Goal: Navigation & Orientation: Find specific page/section

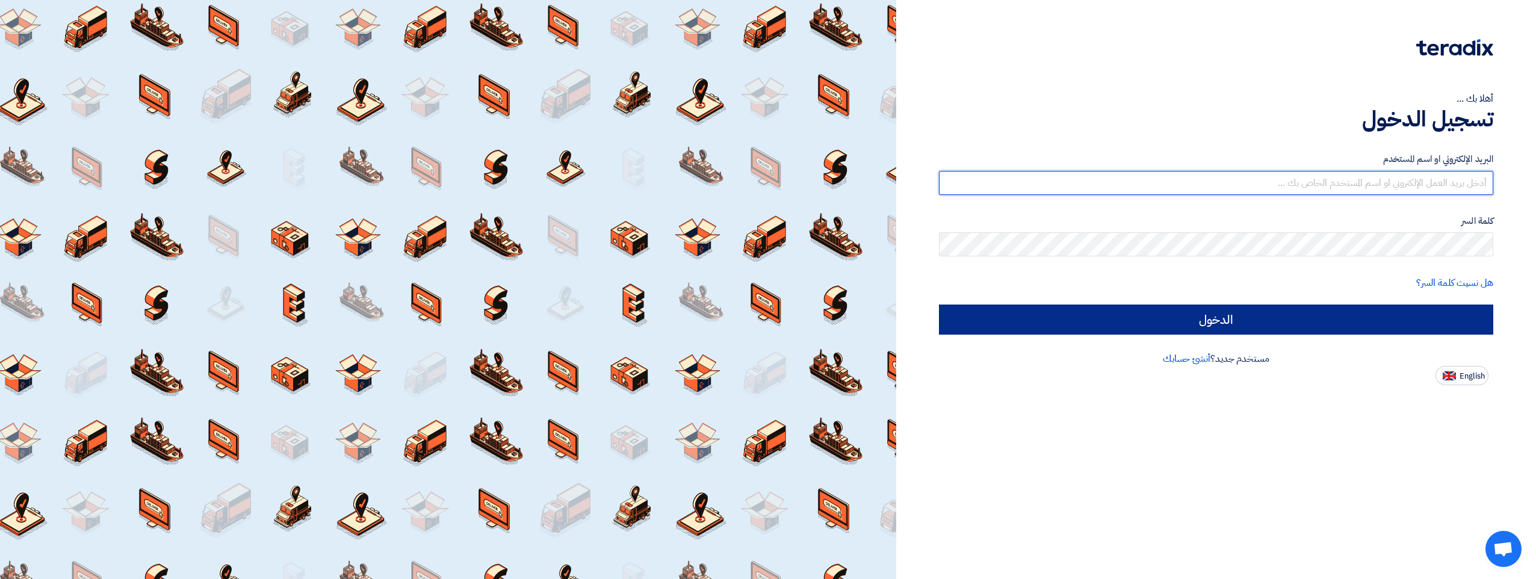
type input "[PERSON_NAME][EMAIL_ADDRESS][DOMAIN_NAME]"
click at [561, 323] on input "الدخول" at bounding box center [1216, 319] width 554 height 30
type input "Sign in"
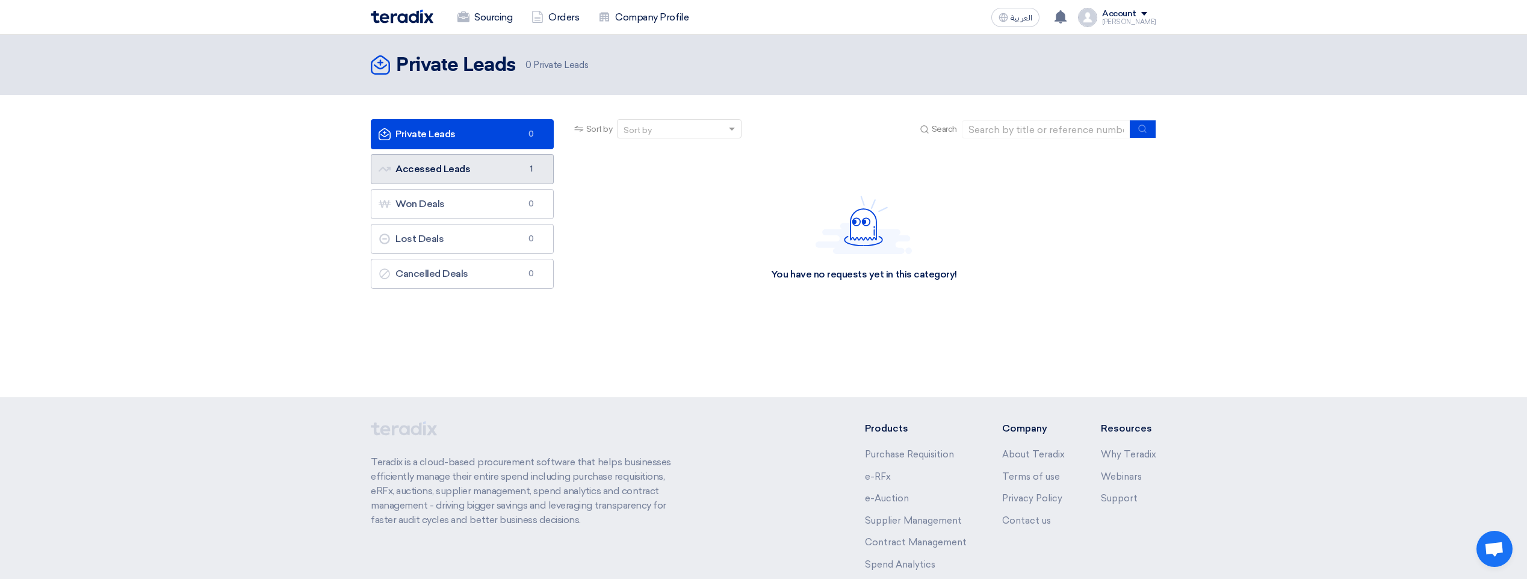
click at [531, 169] on span "1" at bounding box center [531, 169] width 14 height 12
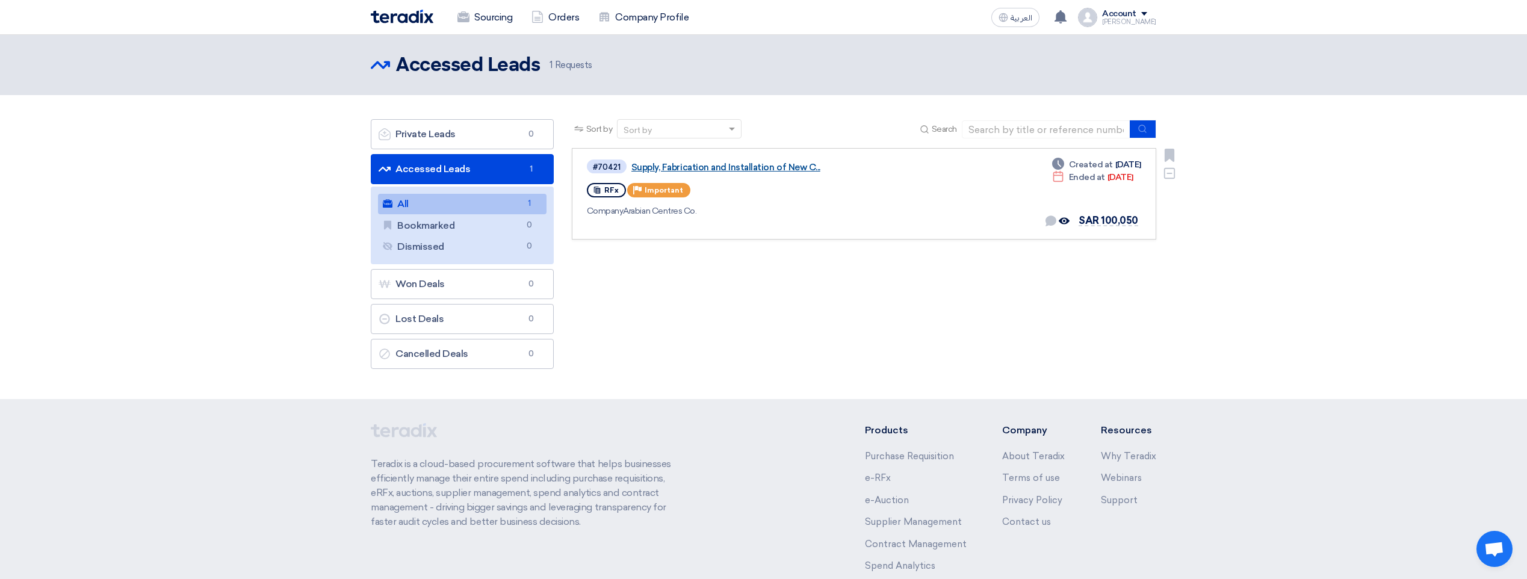
click at [561, 166] on link "Supply, Fabrication and Installation of New C..." at bounding box center [781, 167] width 301 height 11
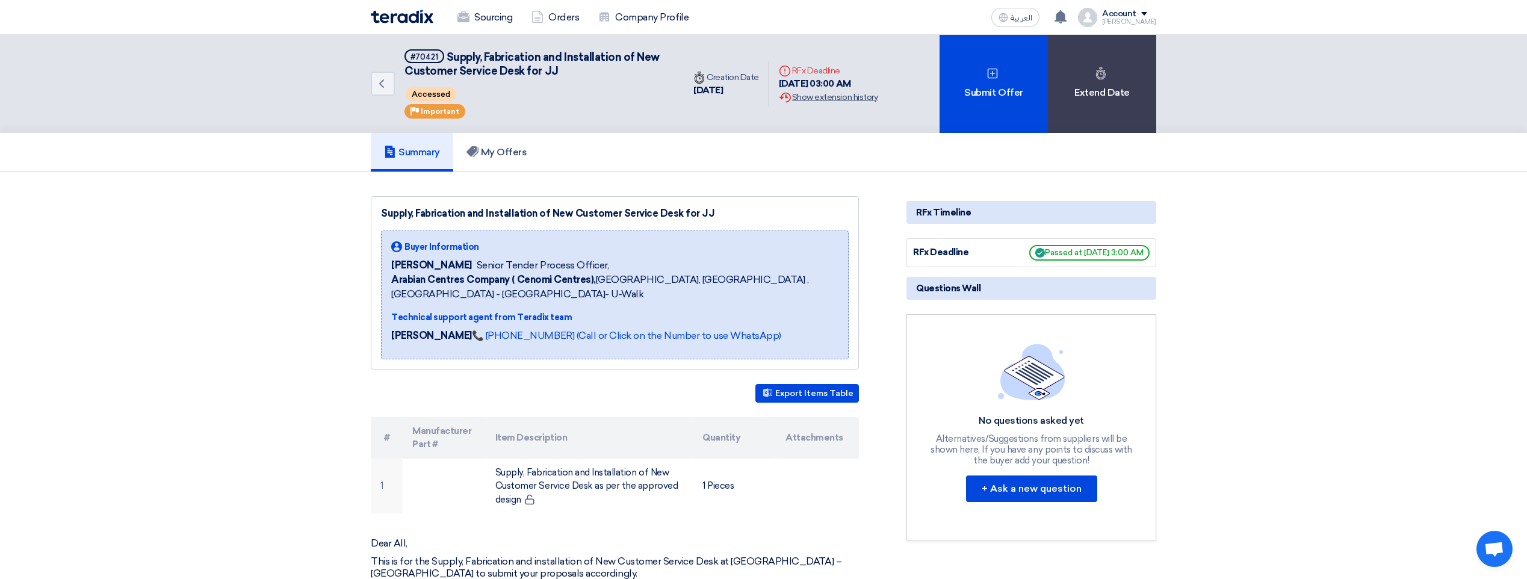
click at [561, 95] on div "Extension History Show extension history" at bounding box center [828, 97] width 99 height 13
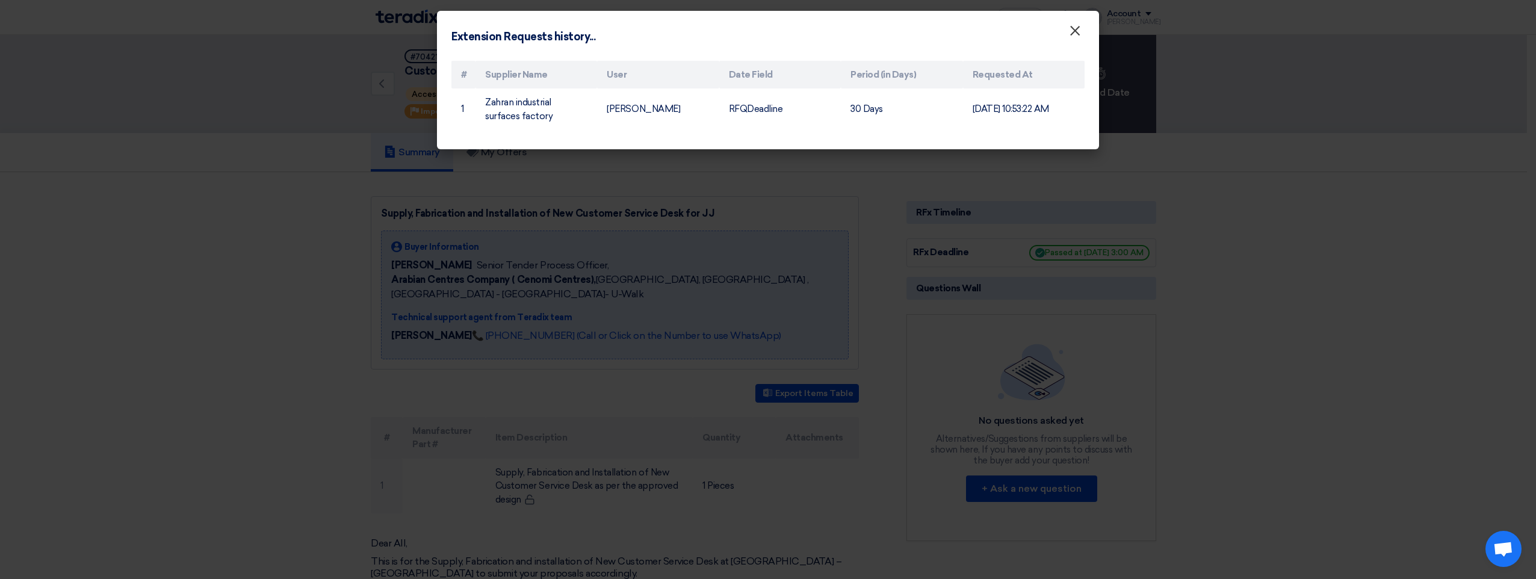
click at [561, 32] on span "×" at bounding box center [1075, 34] width 12 height 24
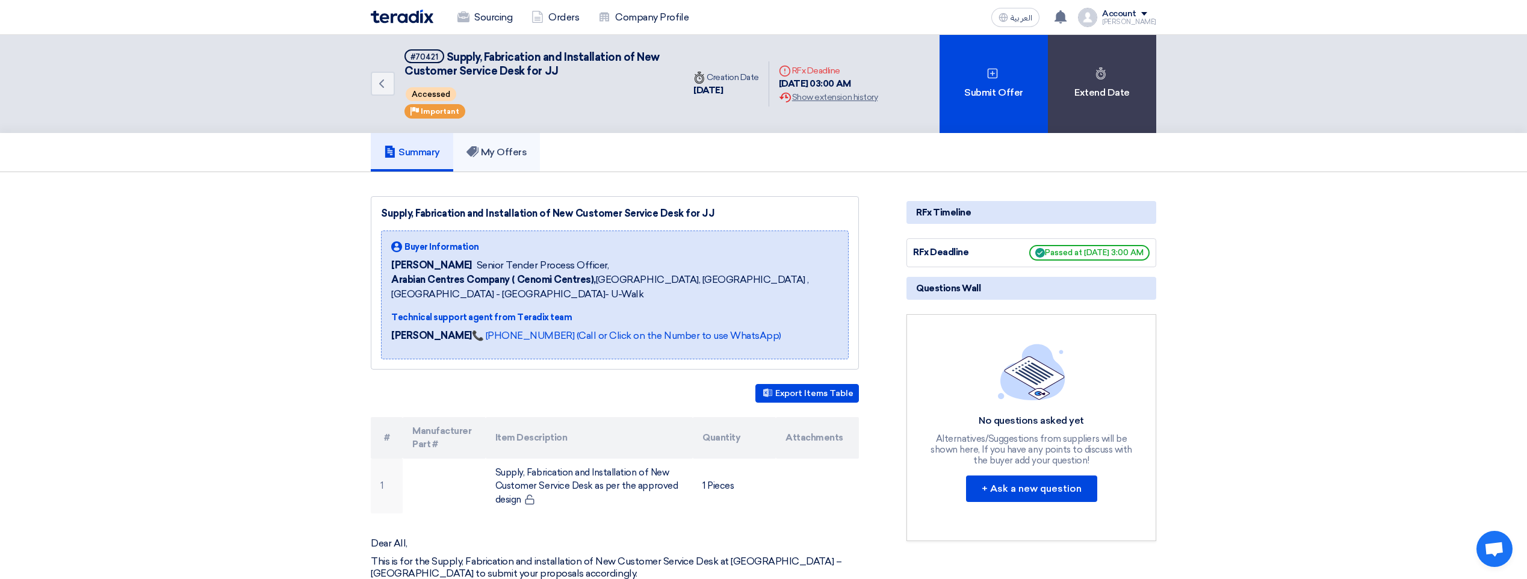
click at [507, 153] on h5 "My Offers" at bounding box center [496, 152] width 61 height 12
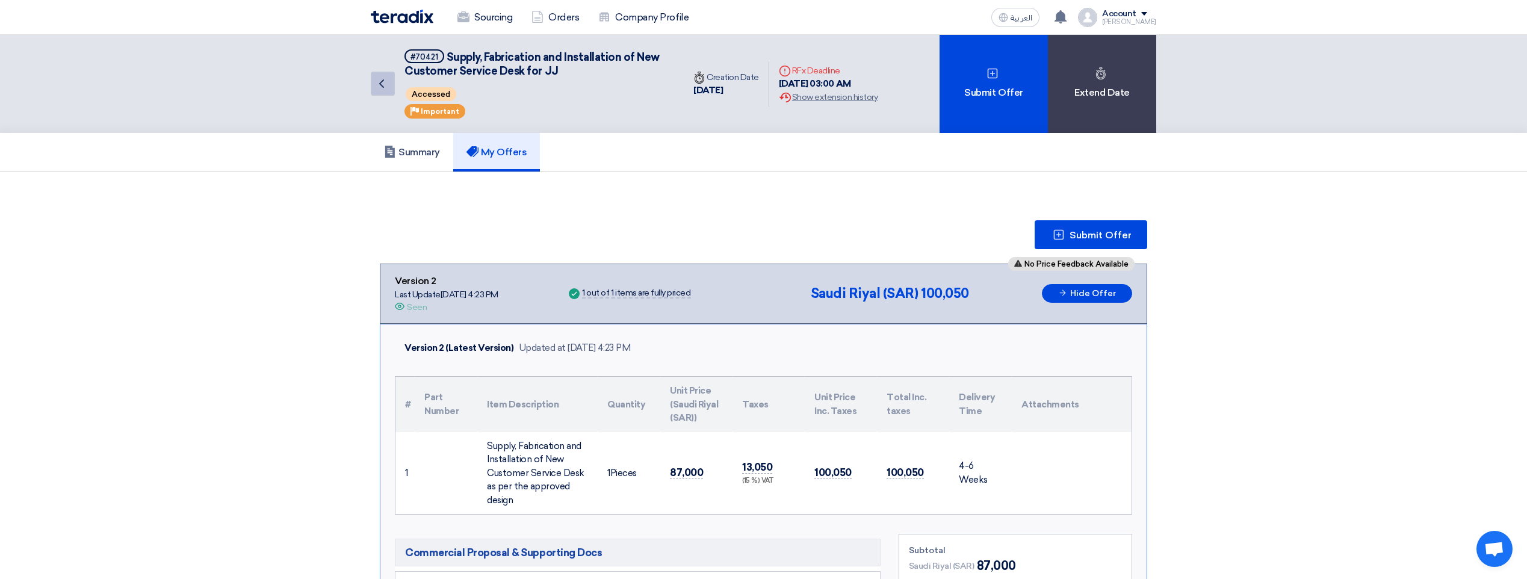
click at [380, 84] on use at bounding box center [381, 83] width 5 height 8
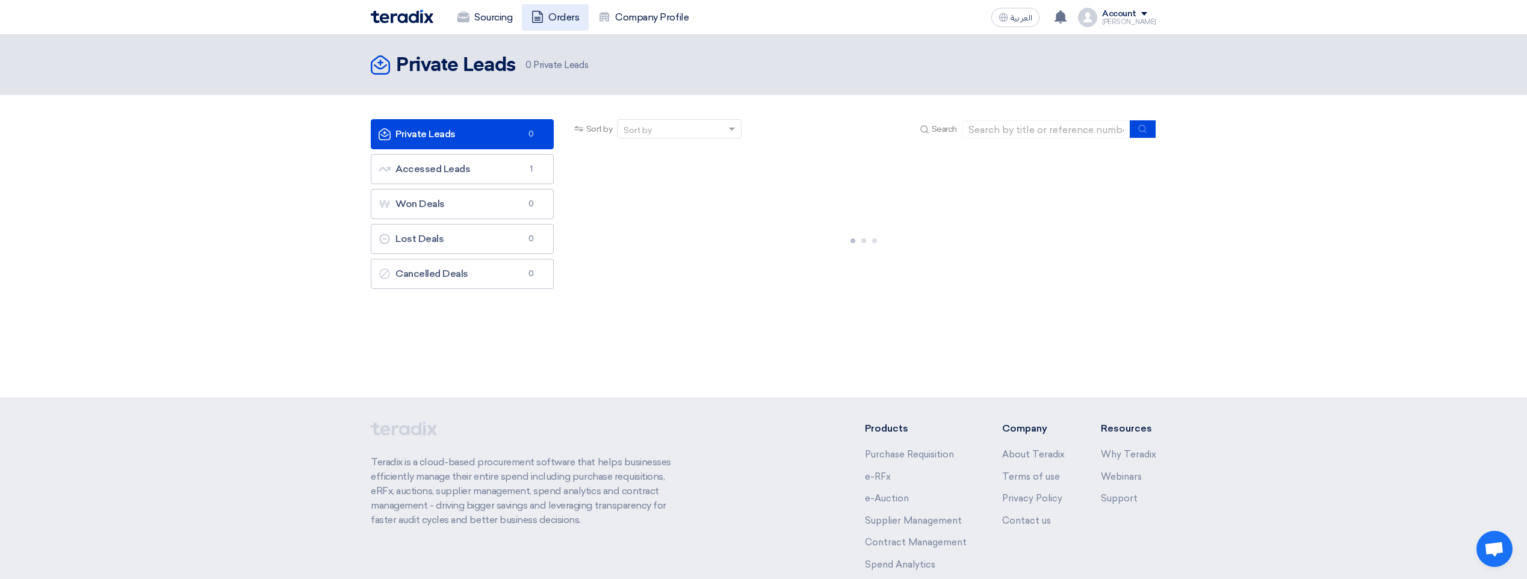
click at [560, 10] on link "Orders" at bounding box center [555, 17] width 67 height 26
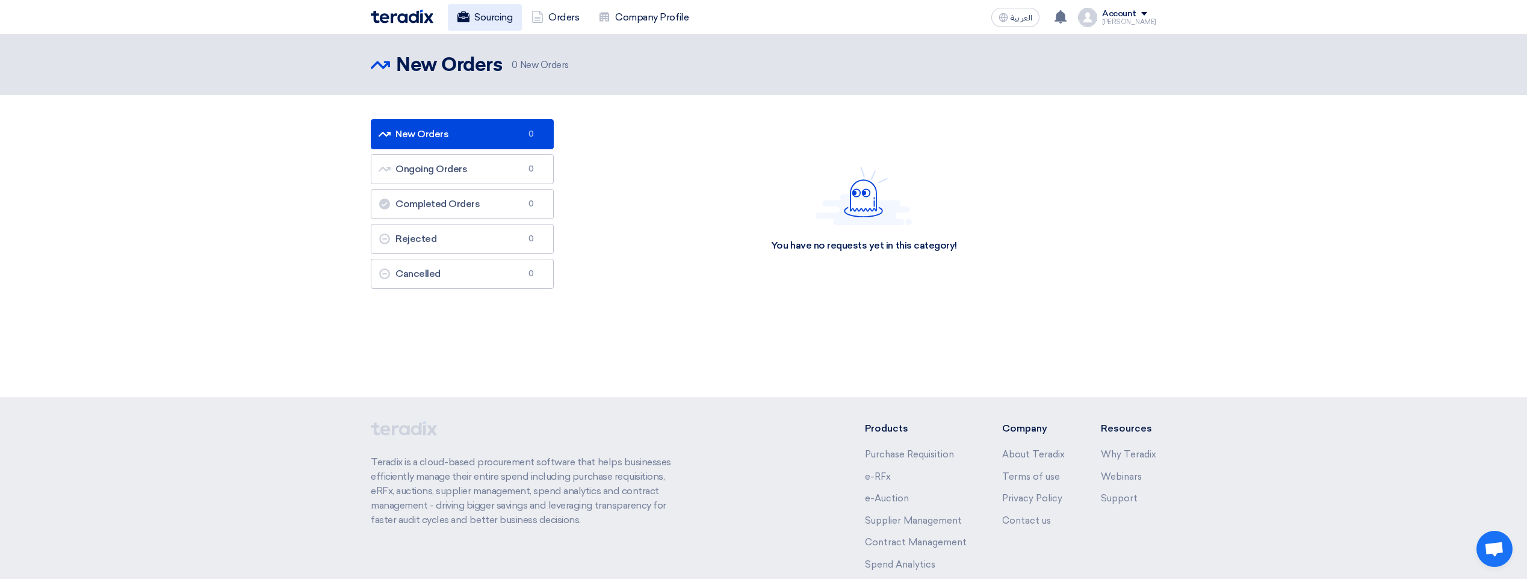
click at [490, 17] on link "Sourcing" at bounding box center [485, 17] width 74 height 26
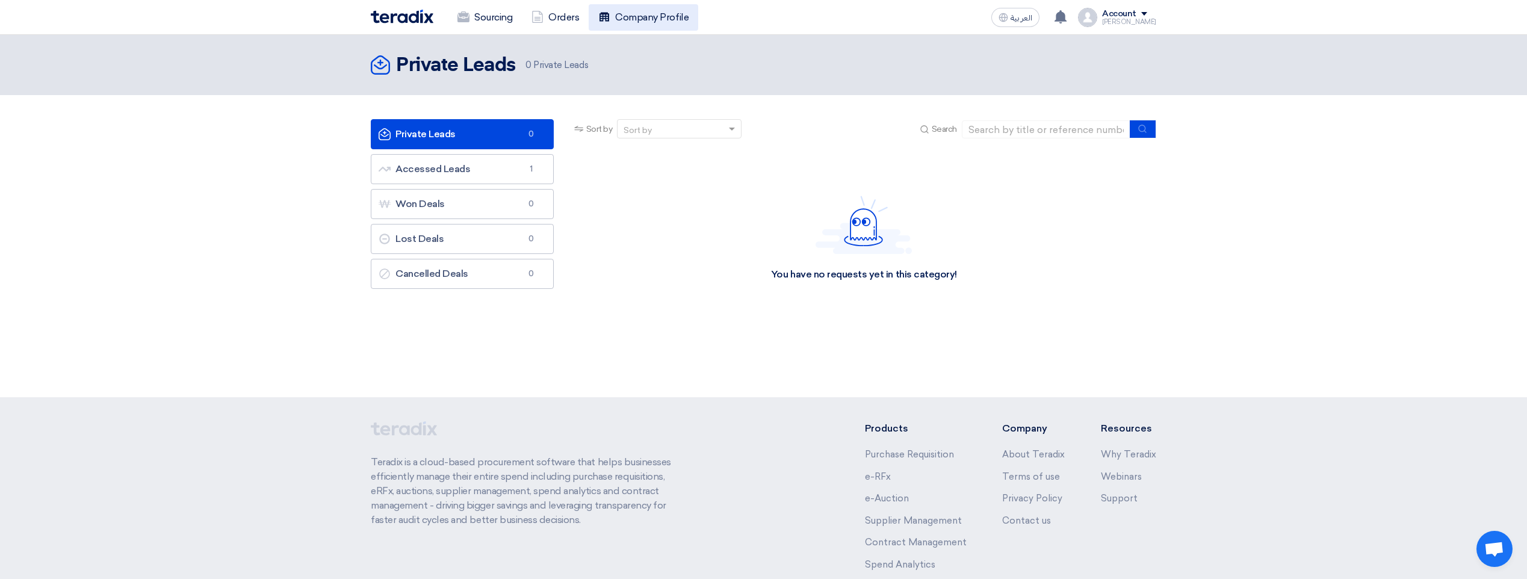
click at [561, 15] on link "Company Profile" at bounding box center [643, 17] width 110 height 26
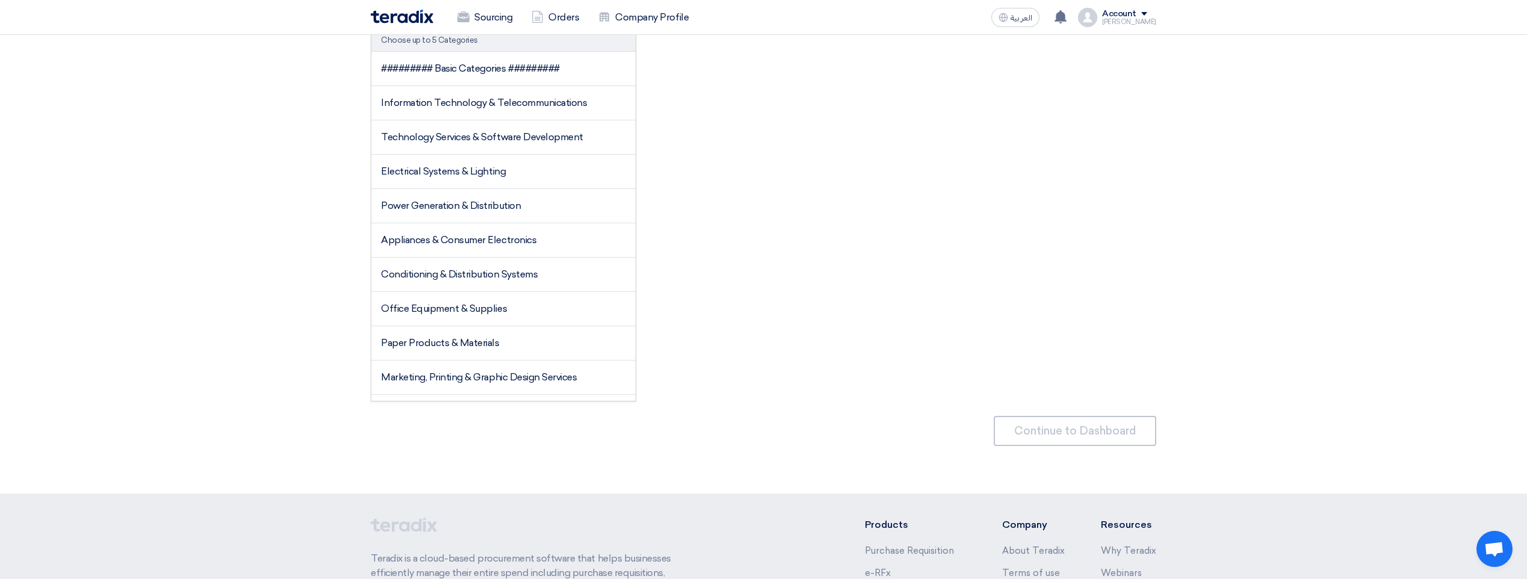
scroll to position [181, 0]
